Goal: Task Accomplishment & Management: Use online tool/utility

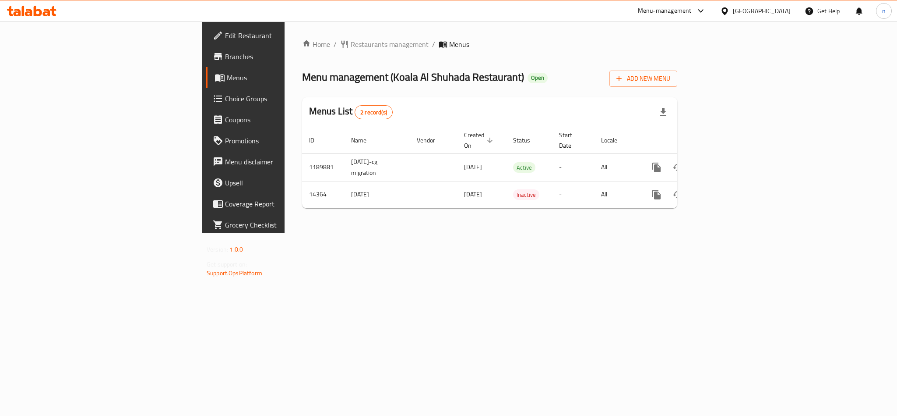
click at [225, 94] on span "Choice Groups" at bounding box center [285, 98] width 120 height 11
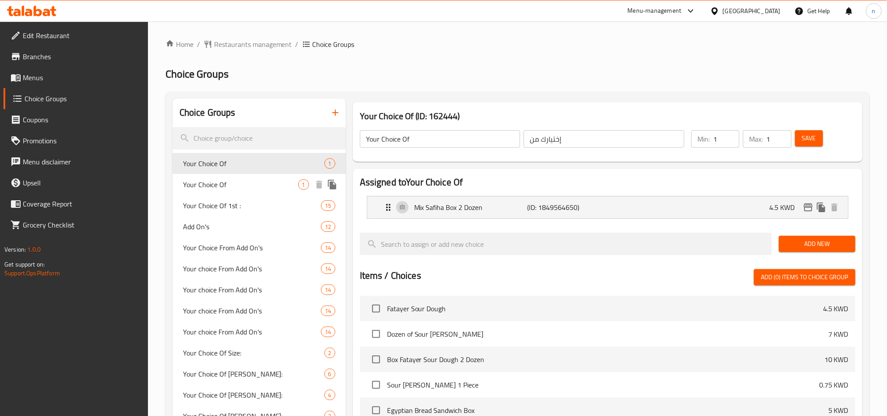
click at [198, 186] on span "Your Choice Of" at bounding box center [240, 184] width 115 height 11
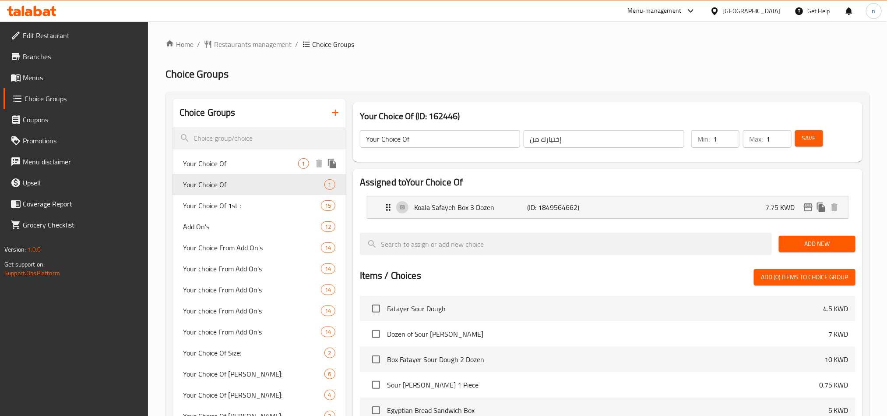
click at [219, 168] on span "Your Choice Of" at bounding box center [240, 163] width 115 height 11
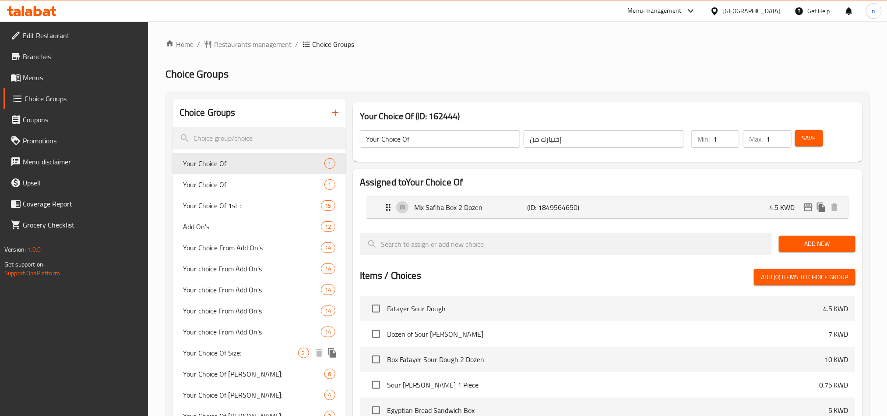
click at [265, 355] on span "Your Choice Of Size:" at bounding box center [240, 352] width 115 height 11
type input "Your Choice Of Size:"
type input "إختيارك من الحجم:"
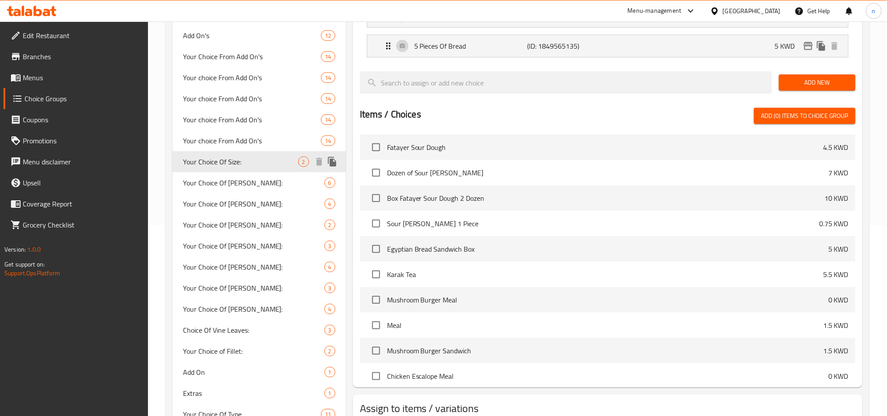
scroll to position [197, 0]
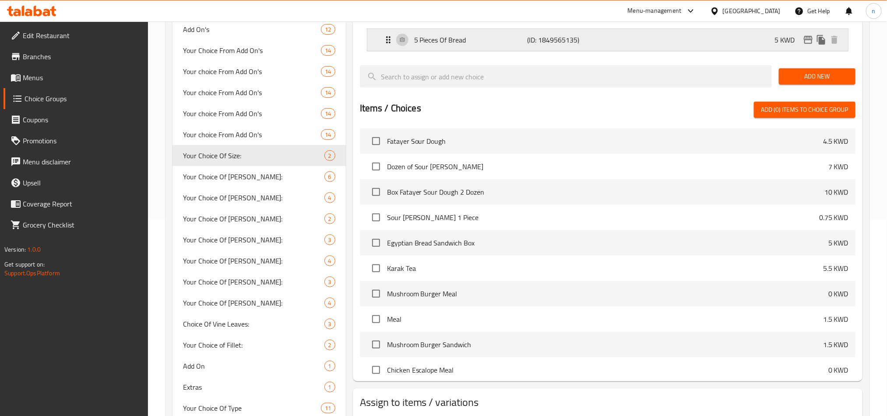
click at [618, 38] on div "5 Pieces Of Bread (ID: 1849565135) 5 KWD" at bounding box center [610, 40] width 455 height 22
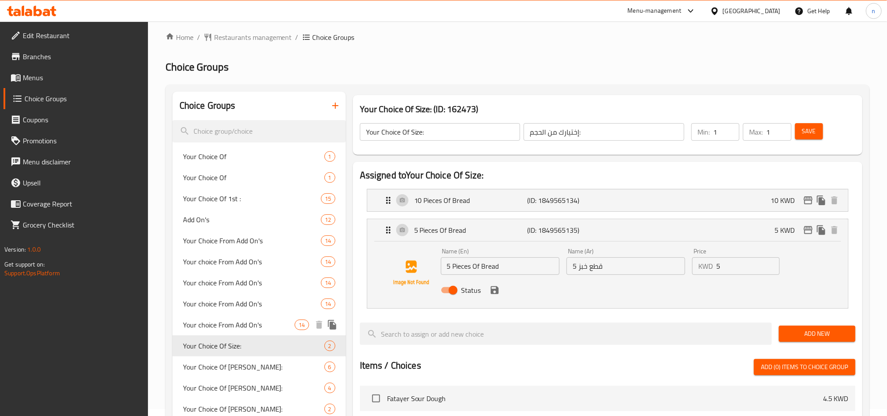
scroll to position [0, 0]
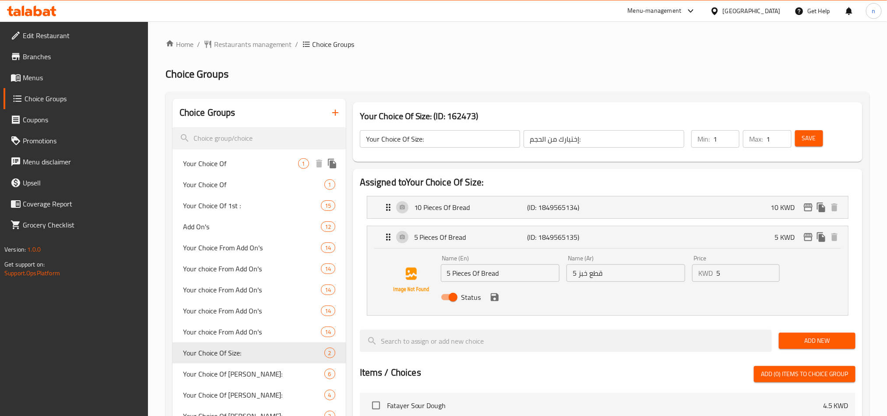
click at [233, 160] on span "Your Choice Of" at bounding box center [240, 163] width 115 height 11
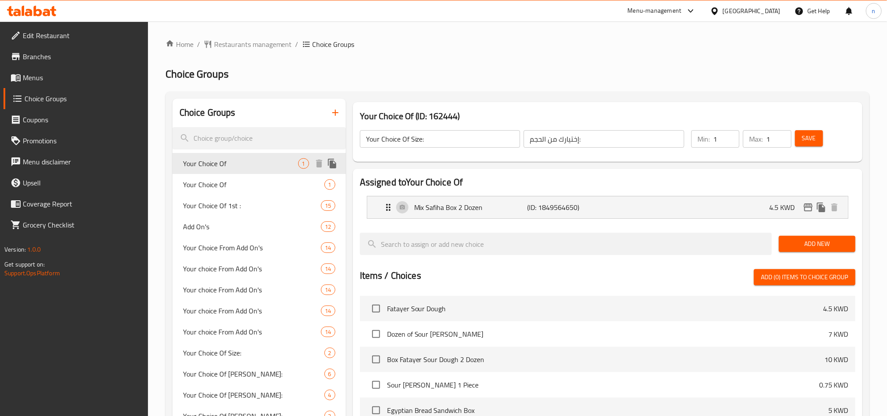
type input "Your Choice Of"
type input "إختيارك من"
click at [604, 206] on div "Mix Safiha Box 2 Dozen (ID: 1849564650) 4.5 KWD" at bounding box center [610, 207] width 455 height 22
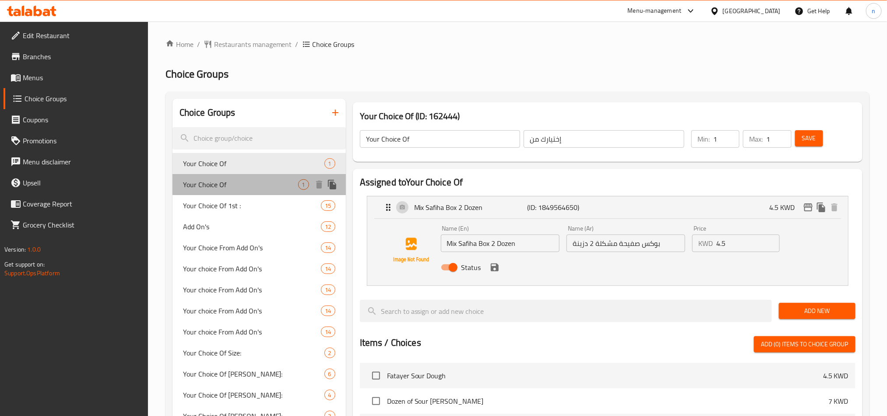
click at [217, 190] on span "Your Choice Of" at bounding box center [240, 184] width 115 height 11
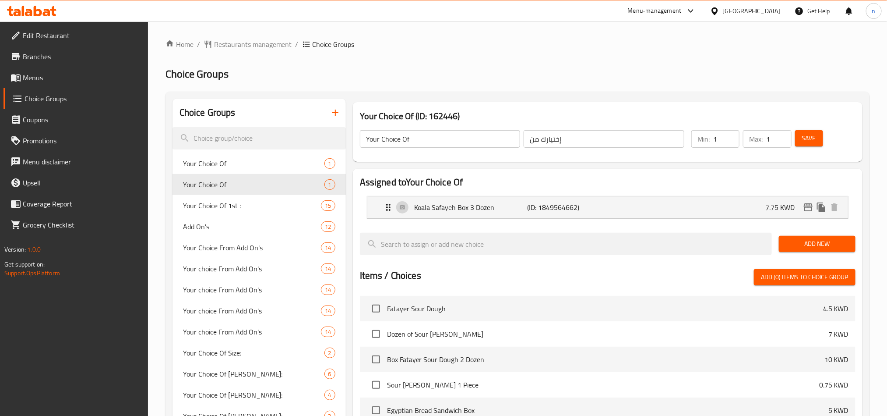
click at [485, 219] on li "Koala Safayeh Box 3 Dozen (ID: 1849564662) 7.75 KWD Name (En) Koala Safayeh Box…" at bounding box center [608, 207] width 496 height 30
click at [519, 215] on div "Koala Safayeh Box 3 Dozen (ID: 1849564662) 7.75 KWD" at bounding box center [610, 207] width 455 height 22
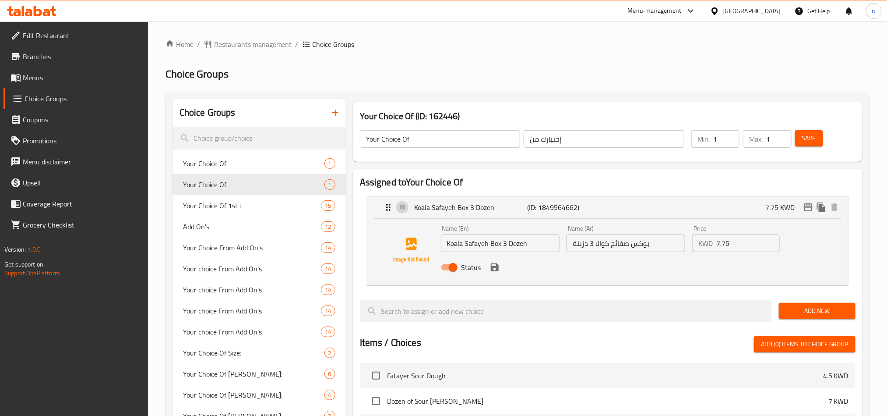
click at [52, 7] on icon at bounding box center [31, 11] width 49 height 11
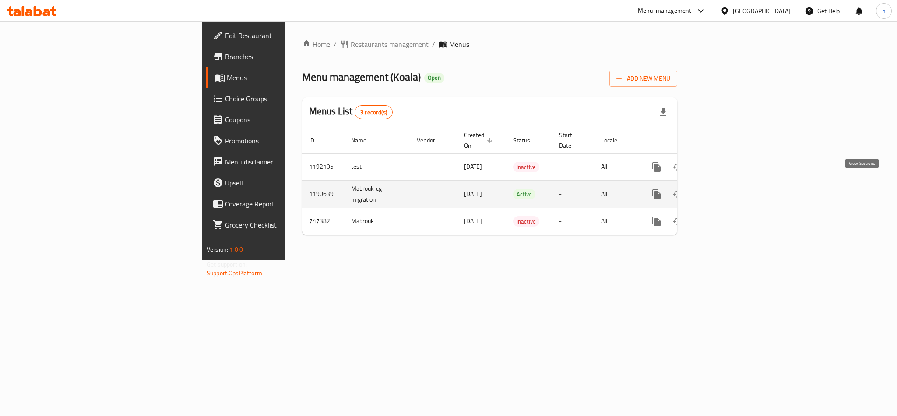
click at [725, 189] on icon "enhanced table" at bounding box center [720, 194] width 11 height 11
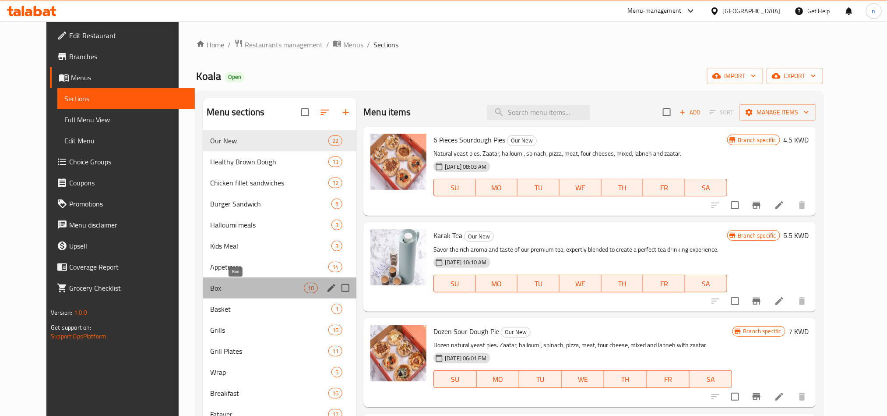
click at [219, 284] on span "Box" at bounding box center [257, 287] width 94 height 11
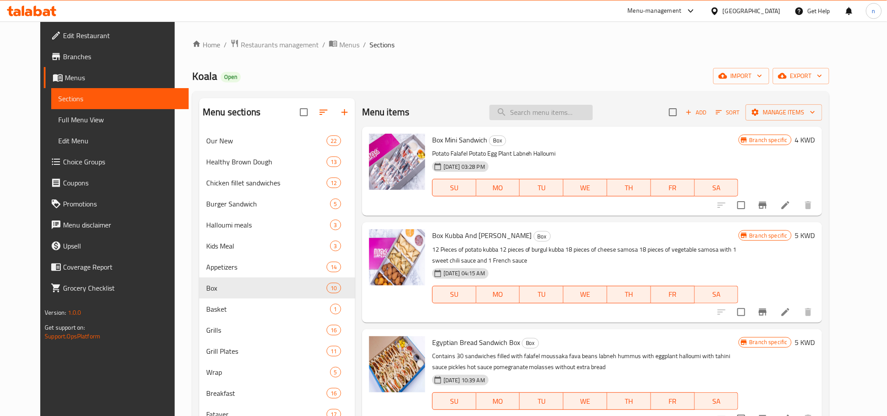
click at [539, 113] on input "search" at bounding box center [541, 112] width 103 height 15
paste input "Koala Safiha Box 3 Dozens"
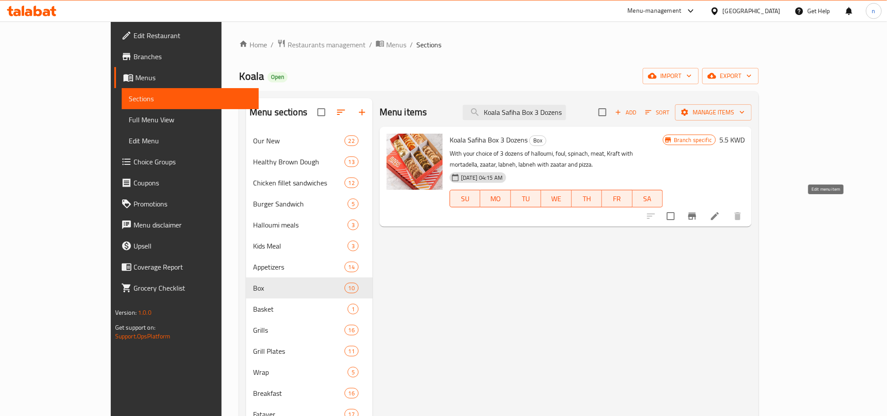
type input "Koala Safiha Box 3 Dozens"
click at [719, 212] on icon at bounding box center [715, 216] width 8 height 8
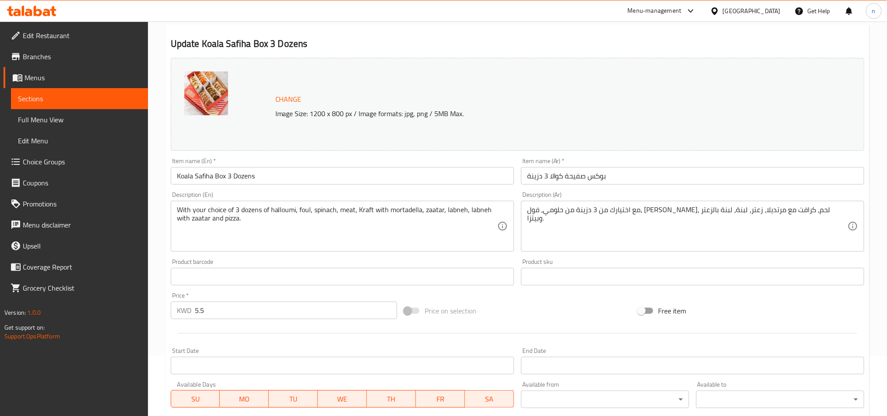
scroll to position [18, 0]
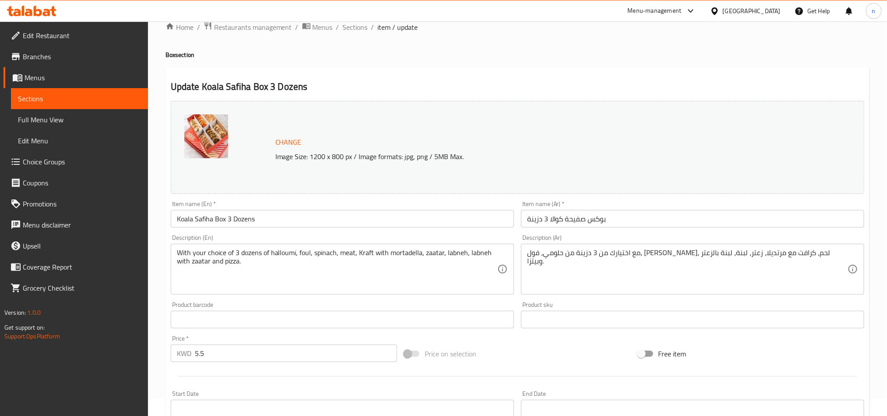
click at [21, 7] on icon at bounding box center [31, 11] width 49 height 11
